Goal: Transaction & Acquisition: Purchase product/service

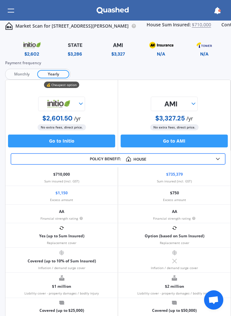
click at [85, 140] on button "Go to Initio" at bounding box center [61, 141] width 107 height 13
